Goal: Task Accomplishment & Management: Use online tool/utility

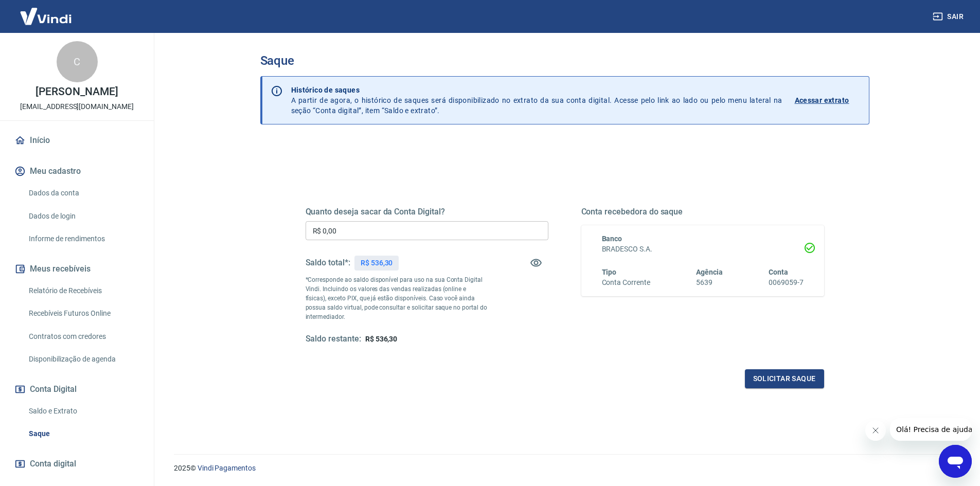
click at [431, 237] on input "R$ 0,00" at bounding box center [427, 230] width 243 height 19
type input "R$ 536,30"
click at [784, 381] on button "Solicitar saque" at bounding box center [784, 378] width 79 height 19
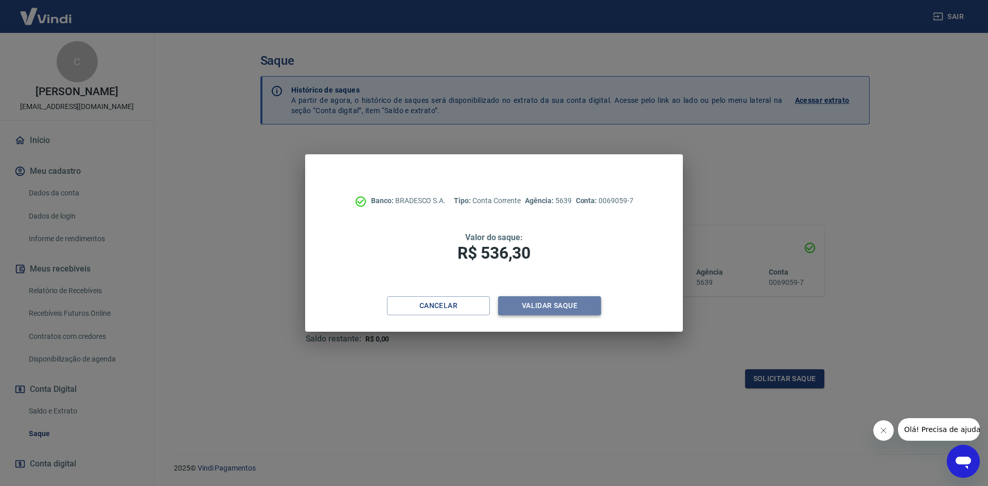
click at [551, 306] on button "Validar saque" at bounding box center [549, 305] width 103 height 19
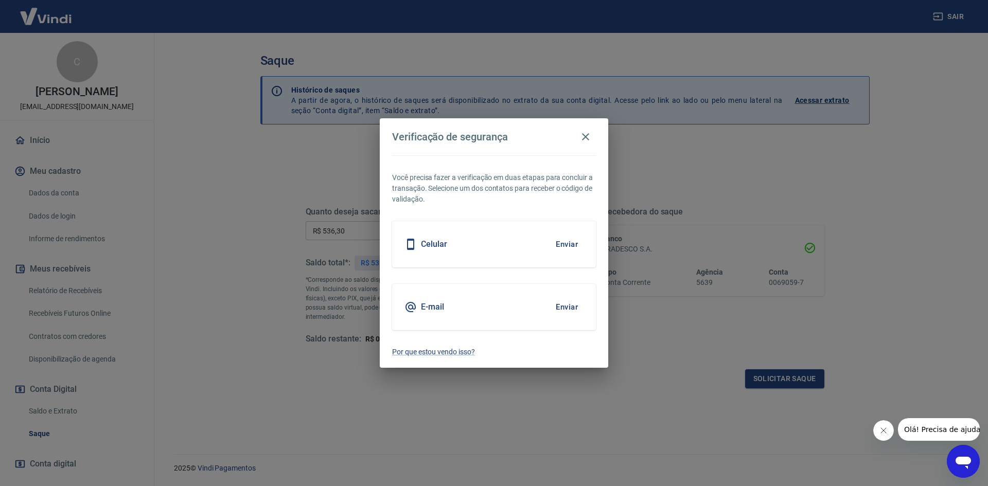
click at [564, 304] on button "Enviar" at bounding box center [566, 307] width 33 height 22
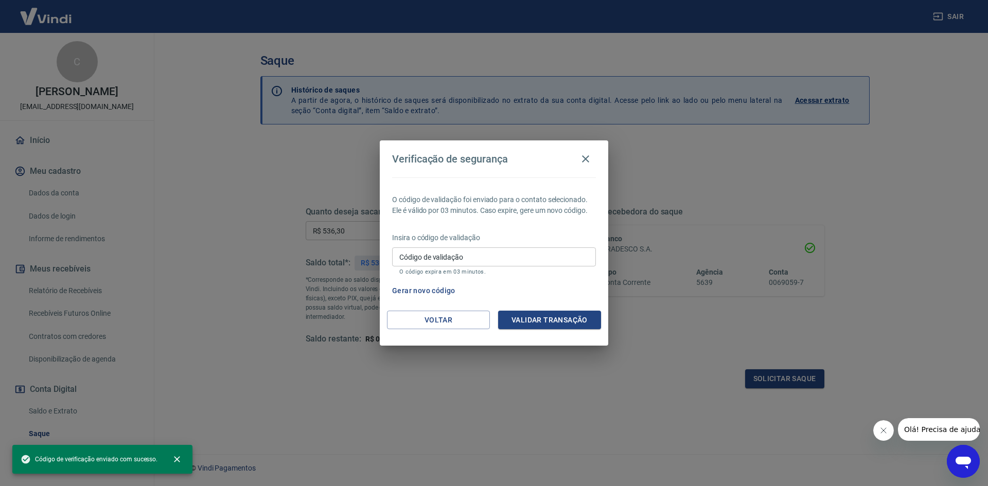
click at [506, 262] on input "Código de validação" at bounding box center [494, 256] width 204 height 19
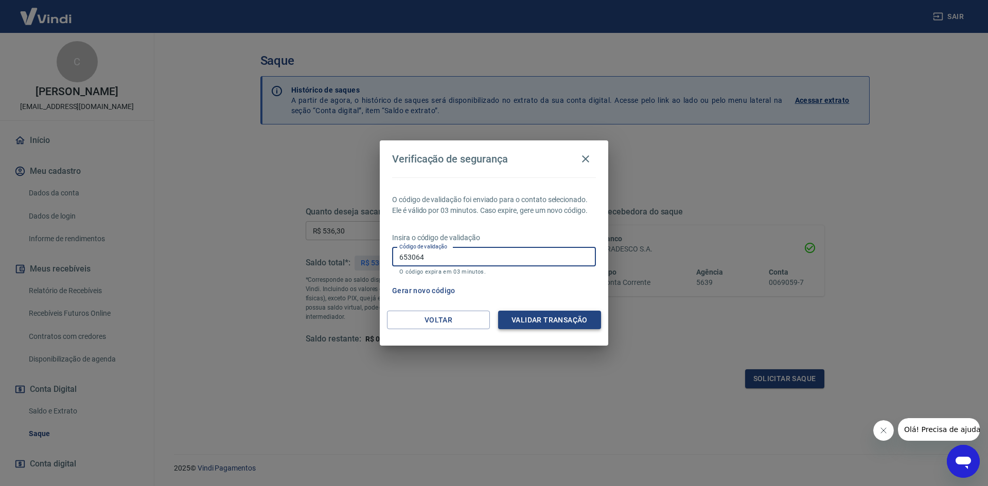
type input "653064"
click at [536, 322] on button "Validar transação" at bounding box center [549, 320] width 103 height 19
